Goal: Information Seeking & Learning: Understand process/instructions

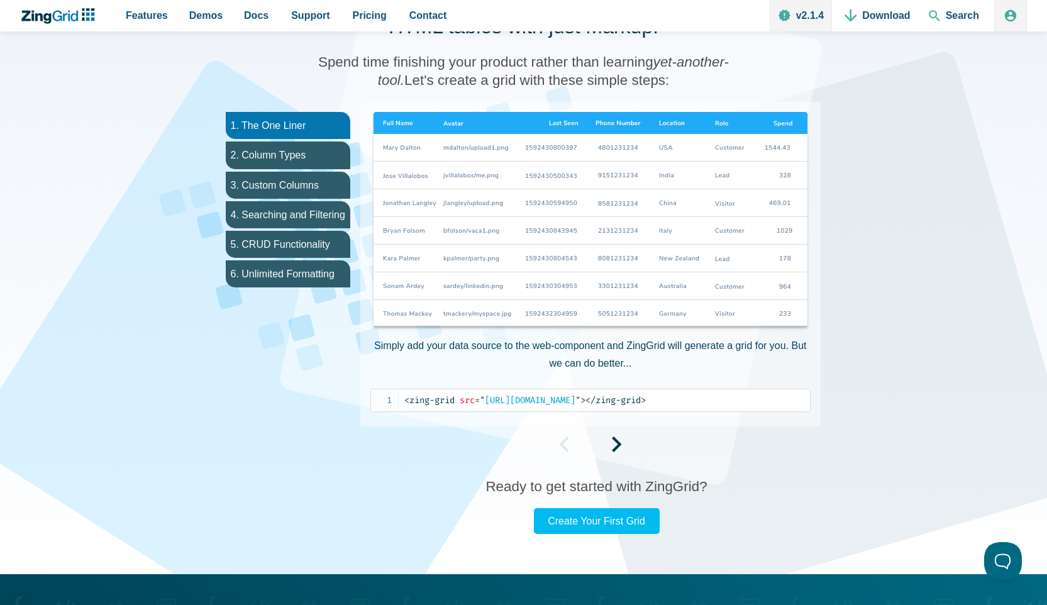
scroll to position [672, 0]
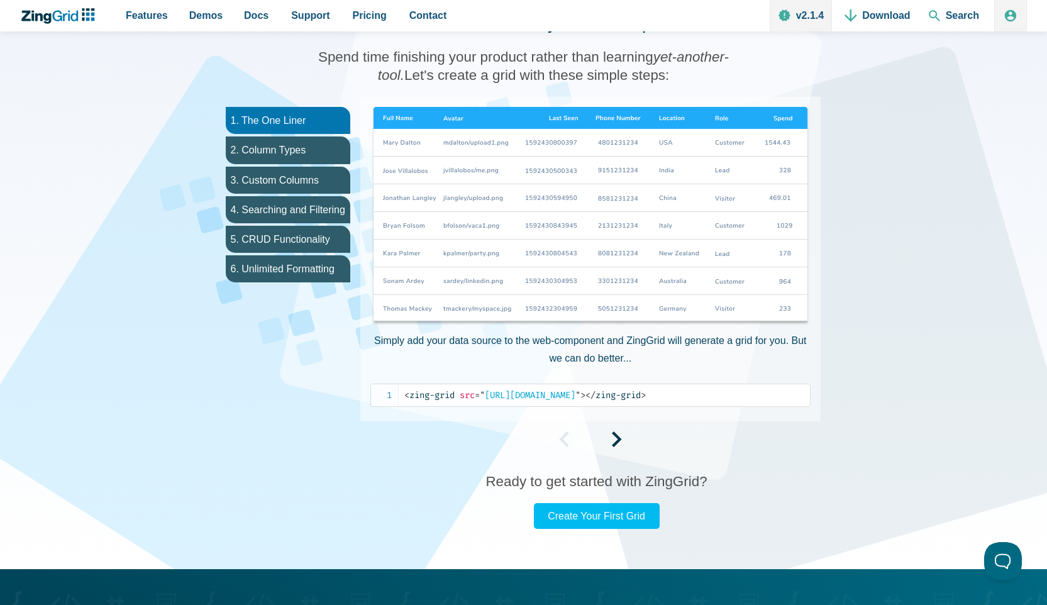
click at [615, 284] on img "App Content" at bounding box center [591, 217] width 440 height 220
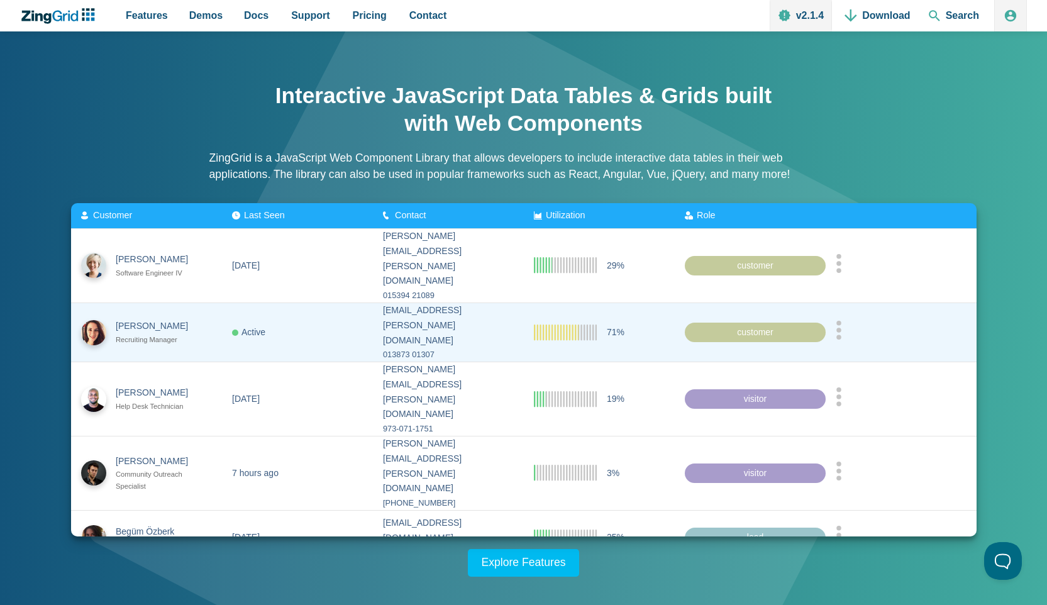
click at [589, 303] on zg-cell "71%" at bounding box center [599, 332] width 151 height 59
drag, startPoint x: 577, startPoint y: 324, endPoint x: 571, endPoint y: 366, distance: 42.5
click at [577, 325] on zg-cell "71%" at bounding box center [599, 332] width 151 height 59
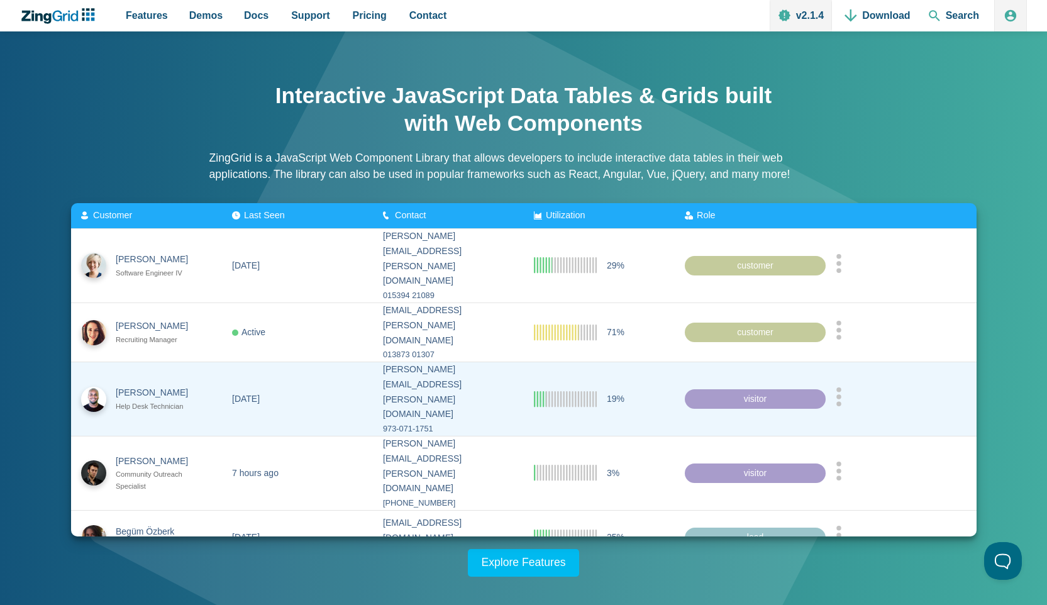
click at [571, 386] on zg-cell "19%" at bounding box center [599, 399] width 151 height 74
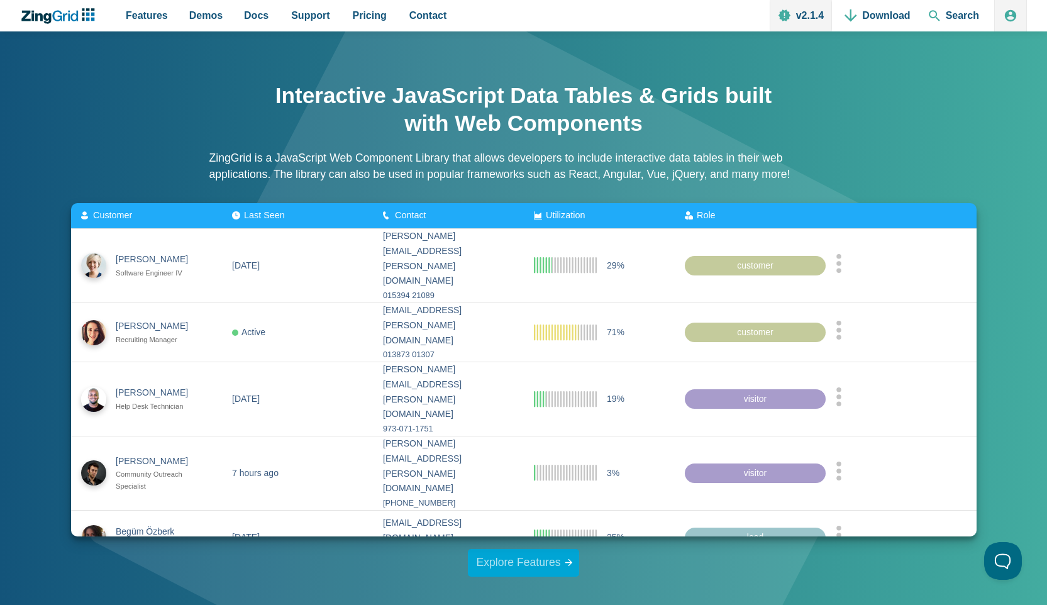
click at [572, 567] on link "Explore Features" at bounding box center [524, 563] width 112 height 28
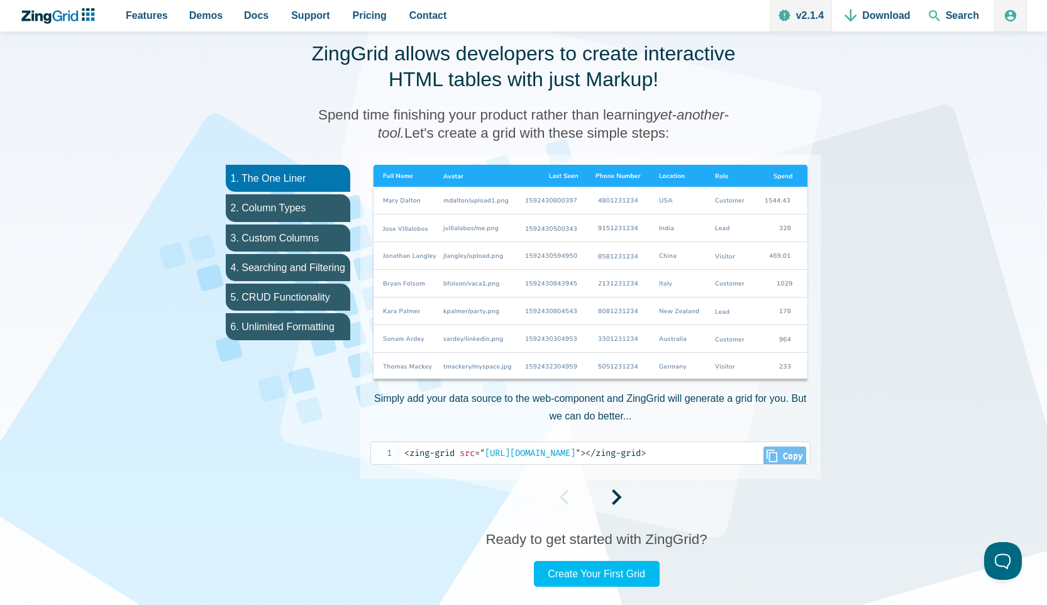
click at [552, 349] on img "App Content" at bounding box center [591, 275] width 440 height 220
click at [620, 487] on div "Simply add your data source to the web-component and ZingGrid will generate a g…" at bounding box center [590, 337] width 460 height 365
click at [616, 500] on span "App Content" at bounding box center [617, 501] width 10 height 11
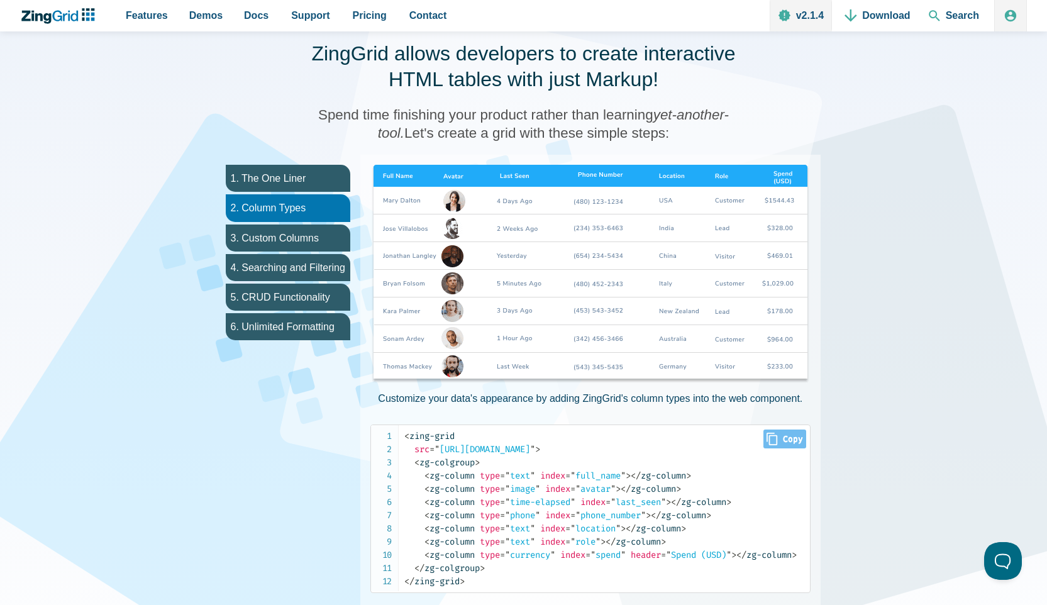
click at [606, 500] on span "index" at bounding box center [593, 502] width 25 height 11
click at [543, 372] on img "App Content" at bounding box center [591, 275] width 440 height 220
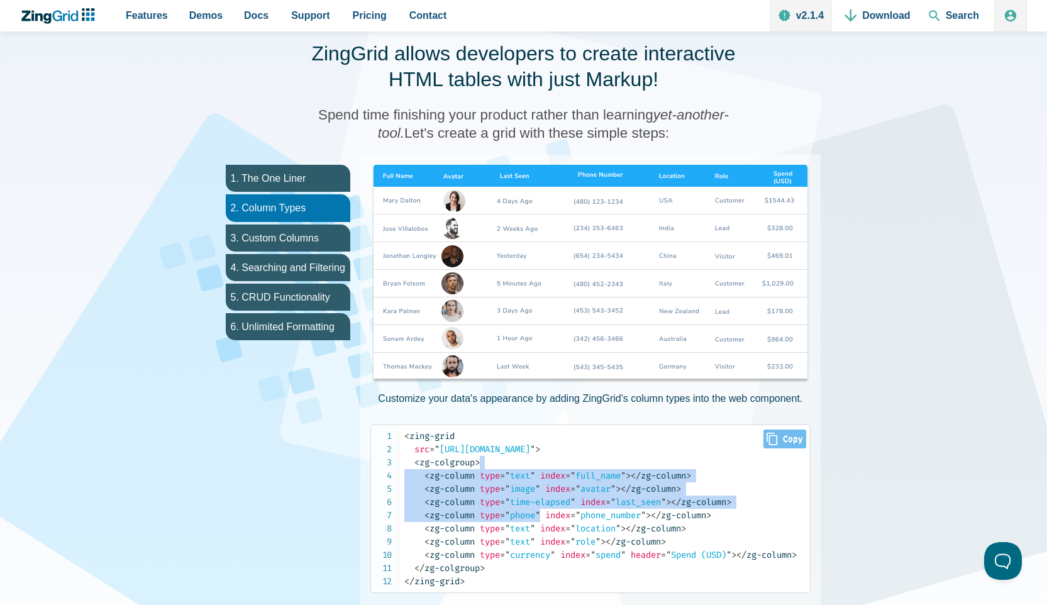
drag, startPoint x: 502, startPoint y: 469, endPoint x: 598, endPoint y: 528, distance: 112.4
click at [584, 527] on code "< zing-grid src = " [URL][DOMAIN_NAME] " > < zg-colgroup > < zg-column type = "…" at bounding box center [607, 509] width 406 height 159
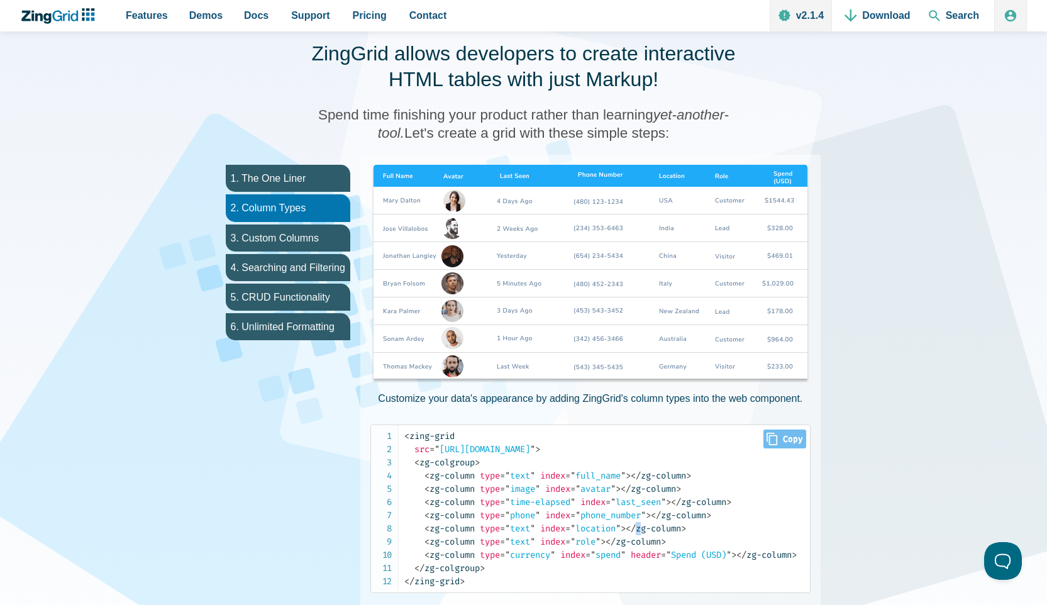
click at [652, 527] on span "</ zg-column" at bounding box center [653, 528] width 55 height 11
click at [661, 539] on span "</ zg-column" at bounding box center [633, 542] width 55 height 11
click at [477, 259] on img "App Content" at bounding box center [591, 275] width 440 height 220
click at [450, 256] on img "App Content" at bounding box center [591, 275] width 440 height 220
click at [442, 308] on img "App Content" at bounding box center [591, 275] width 440 height 220
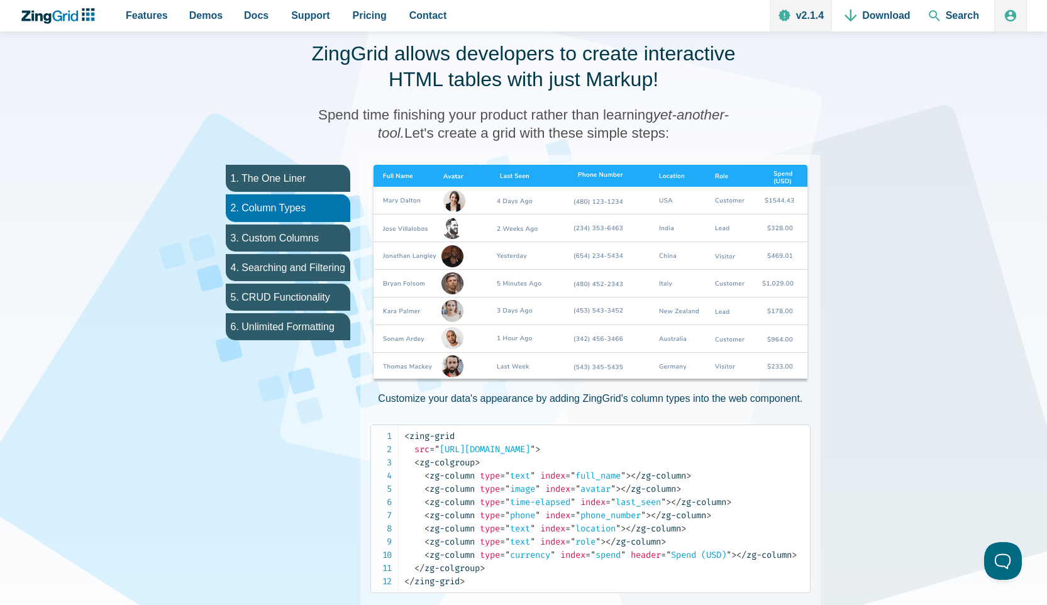
click at [460, 351] on img "App Content" at bounding box center [591, 275] width 440 height 220
click at [459, 345] on img "App Content" at bounding box center [591, 275] width 440 height 220
click at [455, 375] on img "App Content" at bounding box center [591, 275] width 440 height 220
click at [452, 370] on img "App Content" at bounding box center [591, 275] width 440 height 220
click at [458, 332] on img "App Content" at bounding box center [591, 275] width 440 height 220
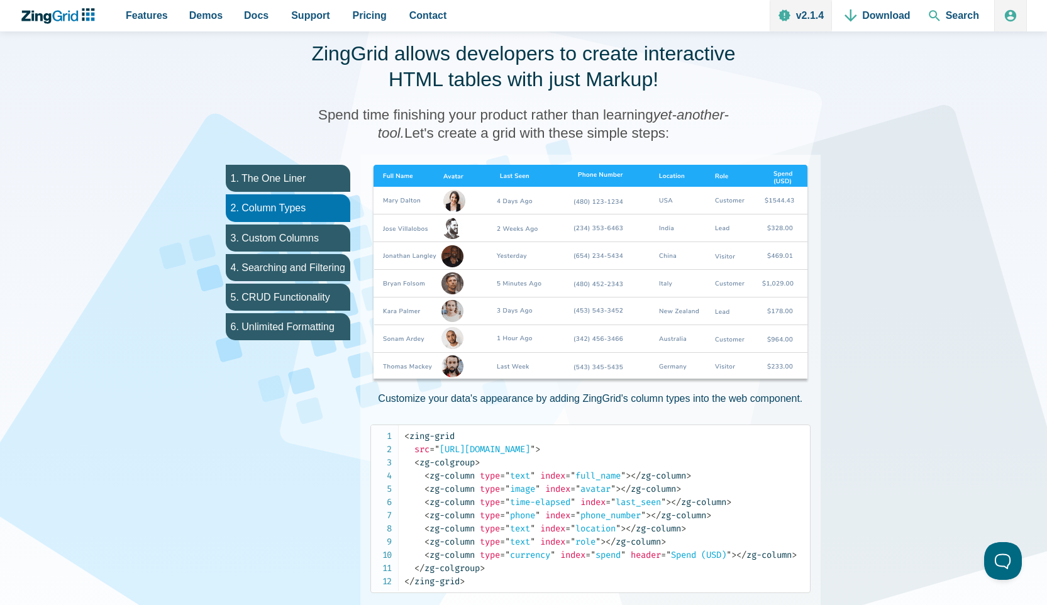
click at [499, 342] on img "App Content" at bounding box center [591, 275] width 440 height 220
click at [596, 301] on img "App Content" at bounding box center [591, 275] width 440 height 220
click at [496, 243] on img "App Content" at bounding box center [591, 275] width 440 height 220
click at [817, 179] on div "Customize your data's appearance by adding ZingGrid's column types into the web…" at bounding box center [590, 381] width 460 height 452
click at [388, 204] on img "App Content" at bounding box center [591, 275] width 440 height 220
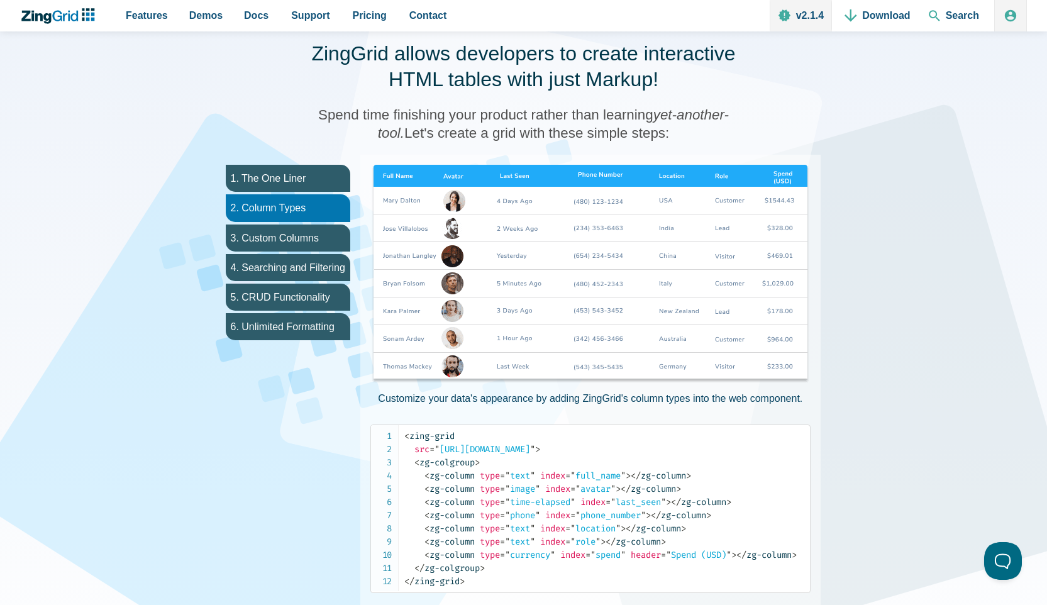
click at [396, 245] on img "App Content" at bounding box center [591, 275] width 440 height 220
click at [726, 251] on img "App Content" at bounding box center [591, 275] width 440 height 220
click at [615, 201] on img "App Content" at bounding box center [591, 275] width 440 height 220
click at [791, 207] on img "App Content" at bounding box center [591, 275] width 440 height 220
click at [501, 209] on img "App Content" at bounding box center [591, 275] width 440 height 220
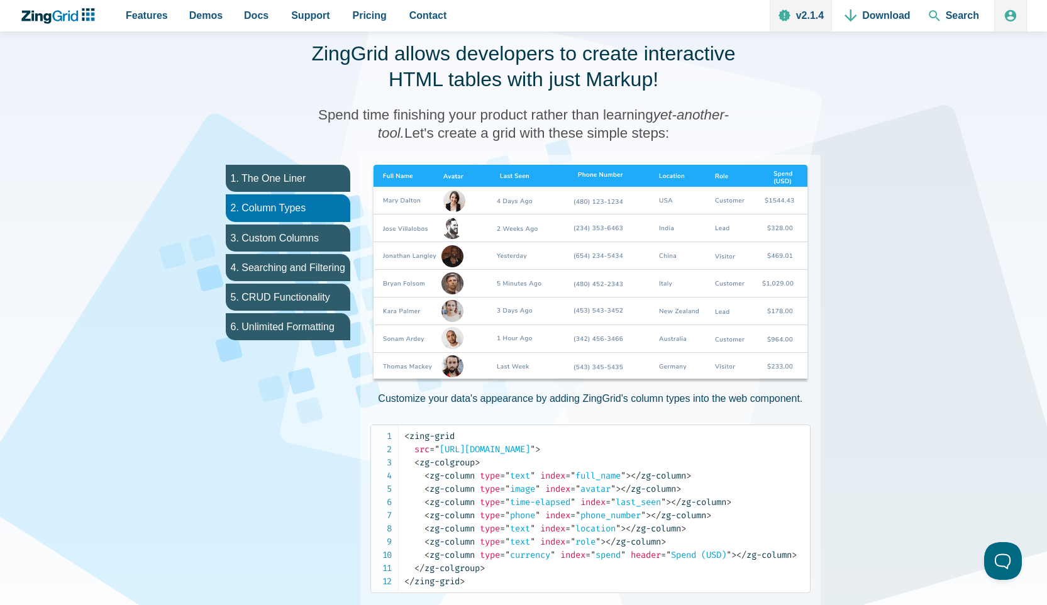
click at [501, 282] on img "App Content" at bounding box center [591, 275] width 440 height 220
click at [501, 377] on img "App Content" at bounding box center [591, 275] width 440 height 220
click at [710, 204] on img "App Content" at bounding box center [591, 275] width 440 height 220
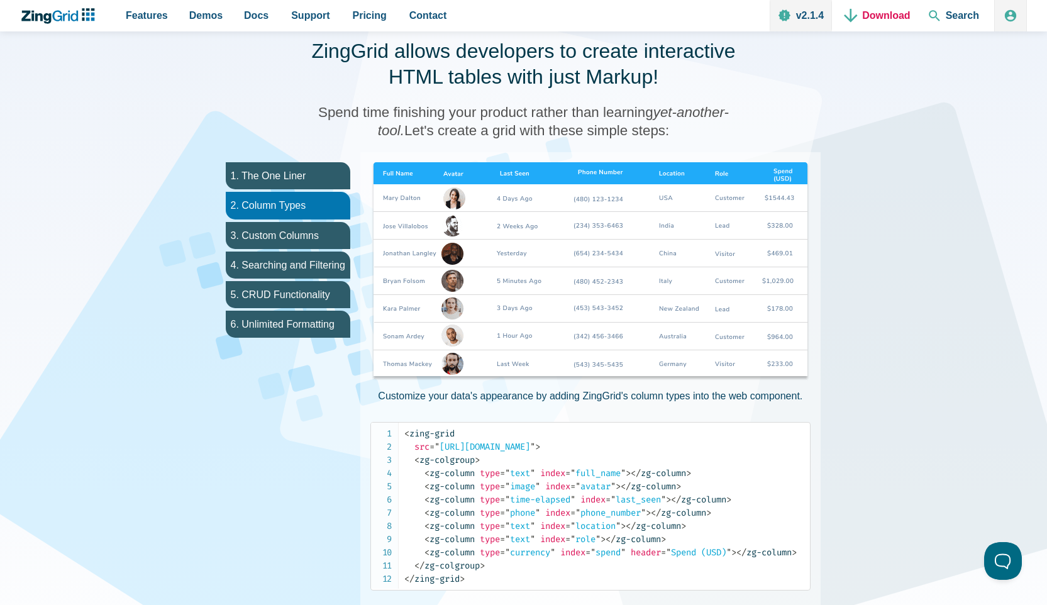
scroll to position [616, 0]
